Goal: Check status: Check status

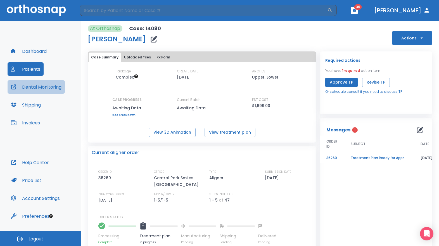
click at [37, 86] on button "Dental Monitoring" at bounding box center [36, 86] width 57 height 13
click at [32, 69] on button "Patients" at bounding box center [26, 68] width 36 height 13
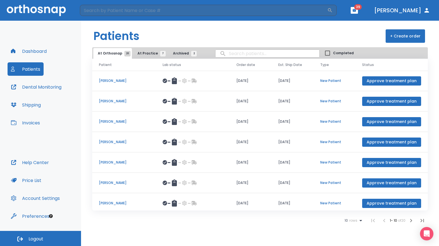
click at [412, 220] on icon "button" at bounding box center [411, 220] width 7 height 7
click at [140, 53] on span "At Practice 7" at bounding box center [149, 53] width 25 height 5
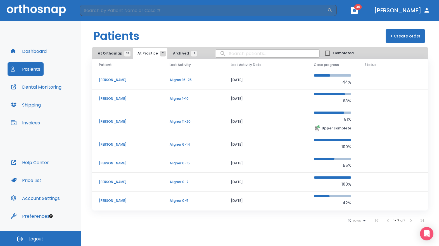
click at [134, 144] on p "[PERSON_NAME]" at bounding box center [127, 144] width 57 height 5
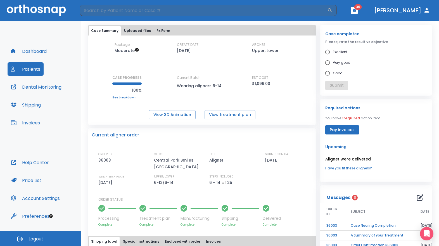
scroll to position [28, 0]
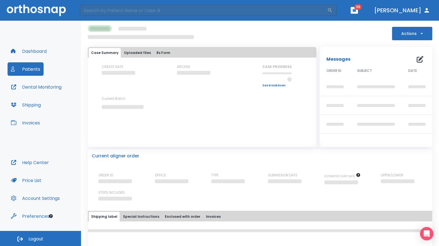
click at [27, 66] on button "Patients" at bounding box center [26, 68] width 36 height 13
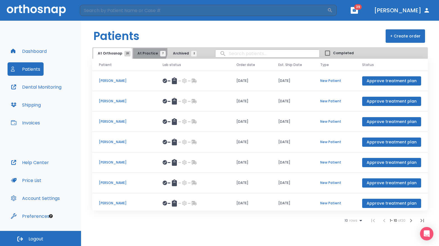
click at [144, 49] on button "At Practice 7" at bounding box center [150, 53] width 34 height 11
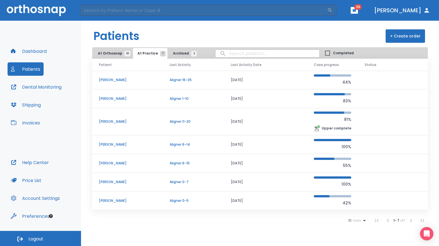
click at [200, 141] on td "Aligner 6-14" at bounding box center [193, 144] width 61 height 19
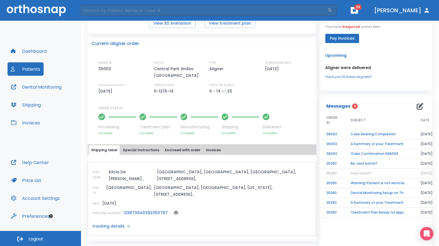
scroll to position [117, 0]
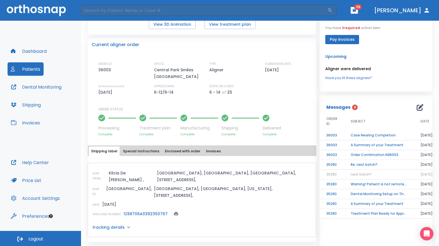
click at [365, 136] on td "Case Nearing Completion" at bounding box center [379, 135] width 70 height 10
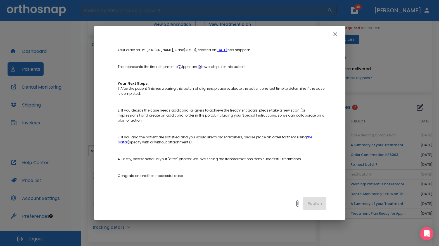
scroll to position [79, 0]
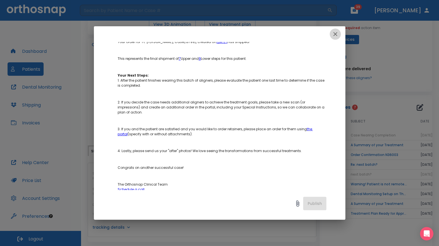
click at [334, 34] on icon "button" at bounding box center [335, 34] width 7 height 7
